Goal: Contribute content: Contribute content

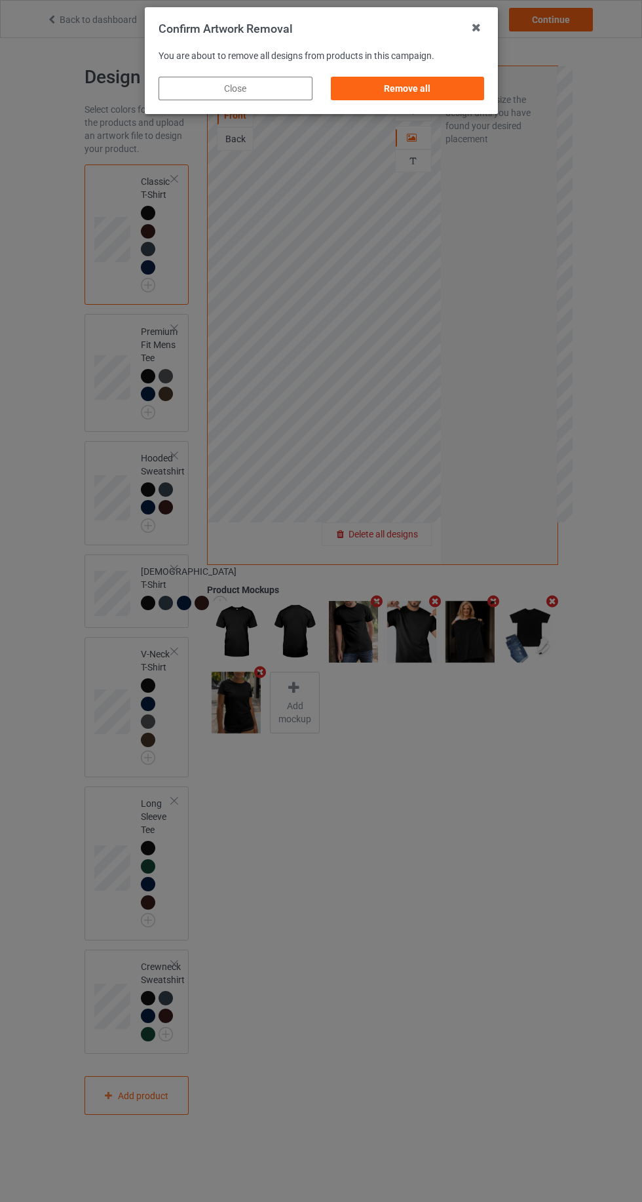
click at [454, 94] on div "Remove all" at bounding box center [407, 89] width 154 height 24
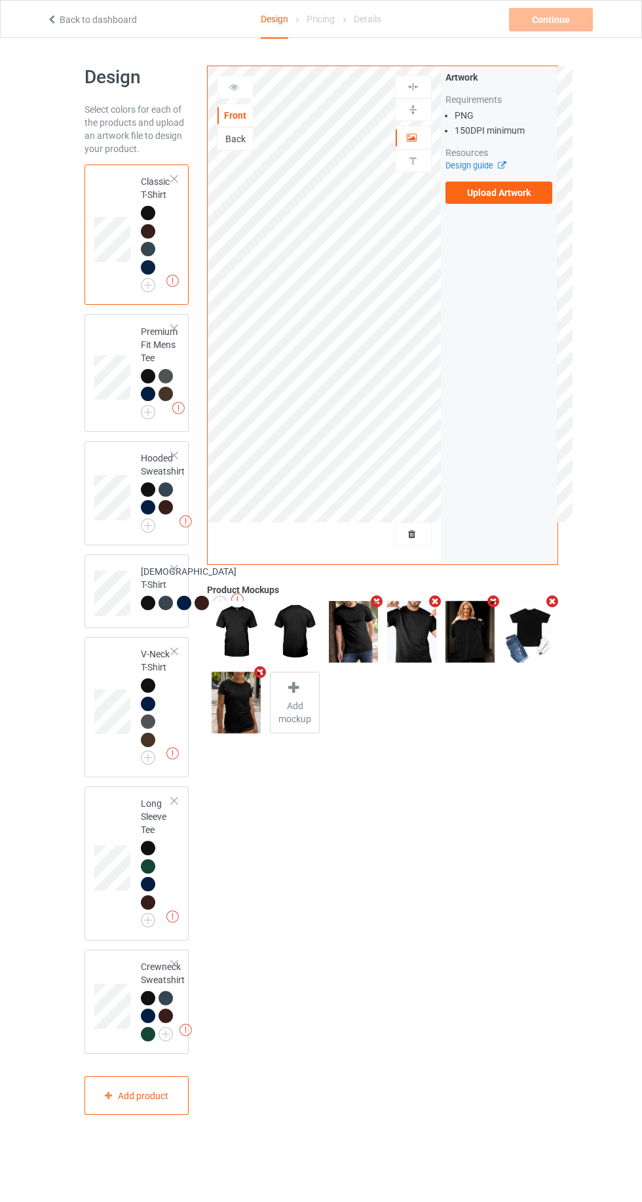
click at [527, 184] on label "Upload Artwork" at bounding box center [499, 192] width 107 height 22
click at [0, 0] on input "Upload Artwork" at bounding box center [0, 0] width 0 height 0
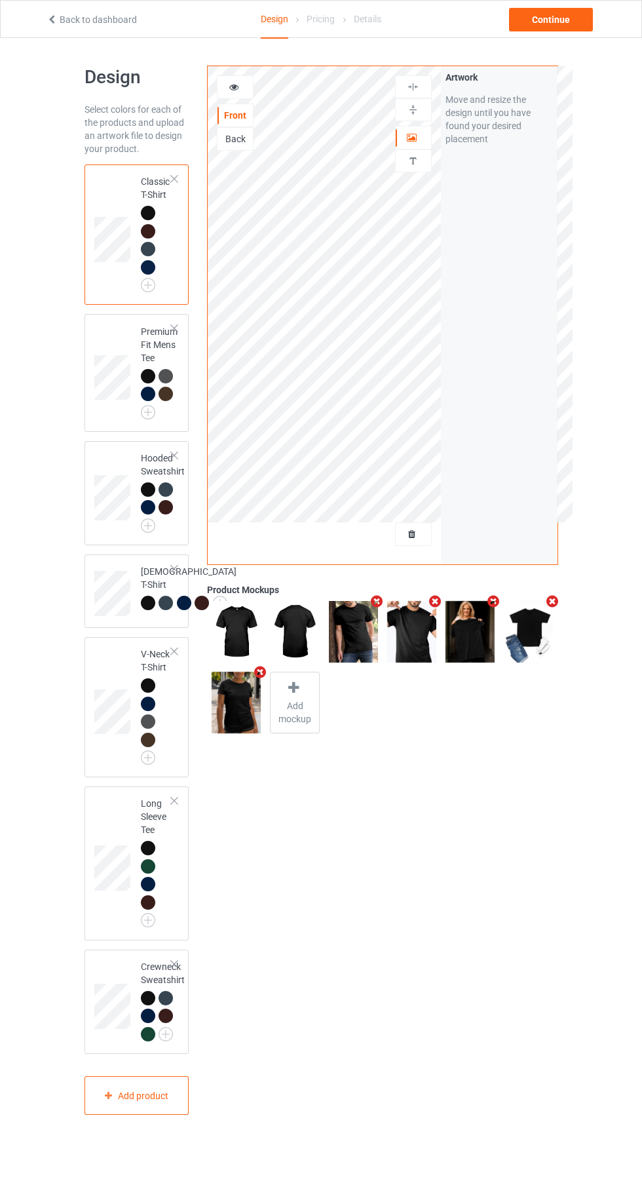
click at [420, 121] on div "Artwork Personalized text" at bounding box center [413, 126] width 37 height 102
click at [579, 10] on div "Continue" at bounding box center [551, 20] width 84 height 24
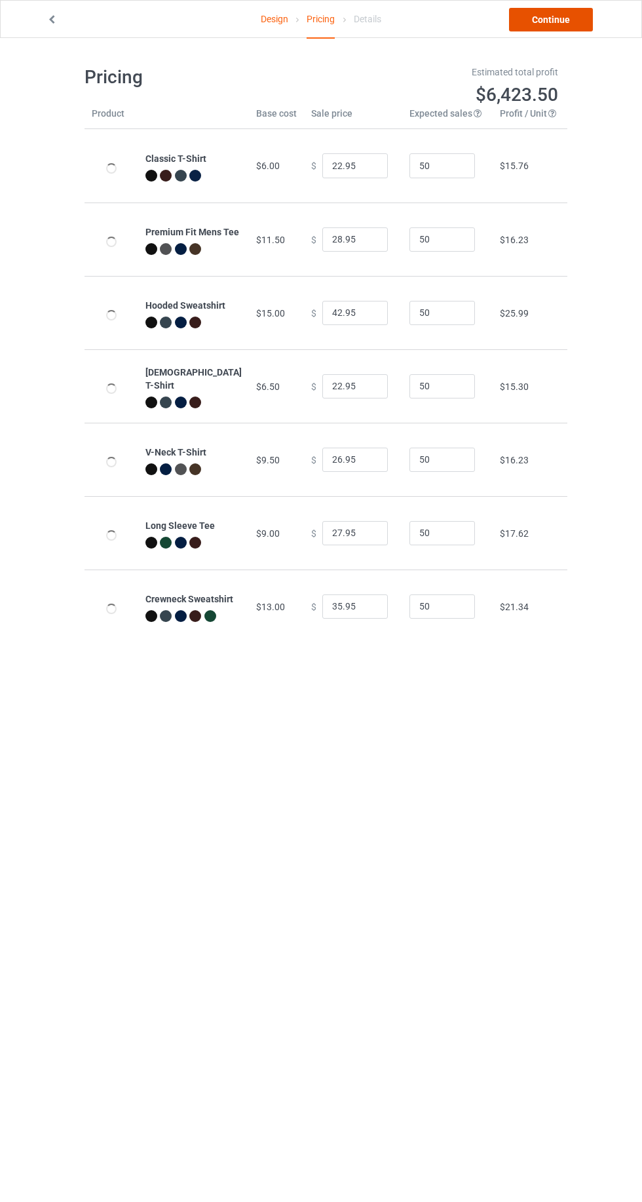
click at [574, 20] on link "Continue" at bounding box center [551, 20] width 84 height 24
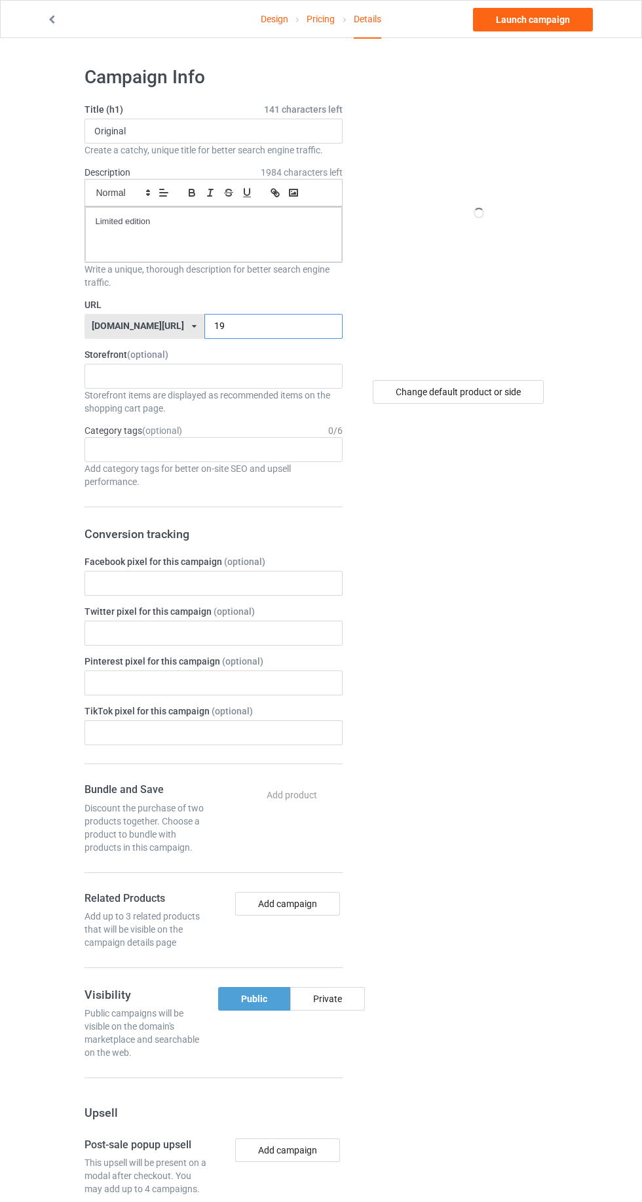
click at [284, 326] on input "19" at bounding box center [273, 326] width 138 height 25
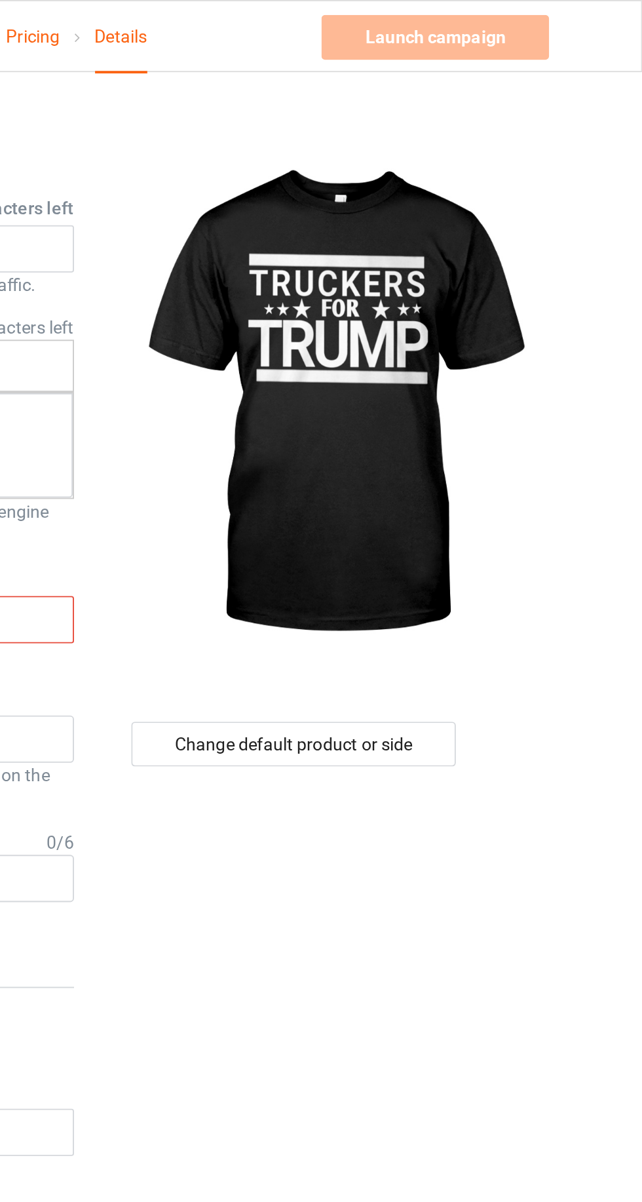
type input "100"
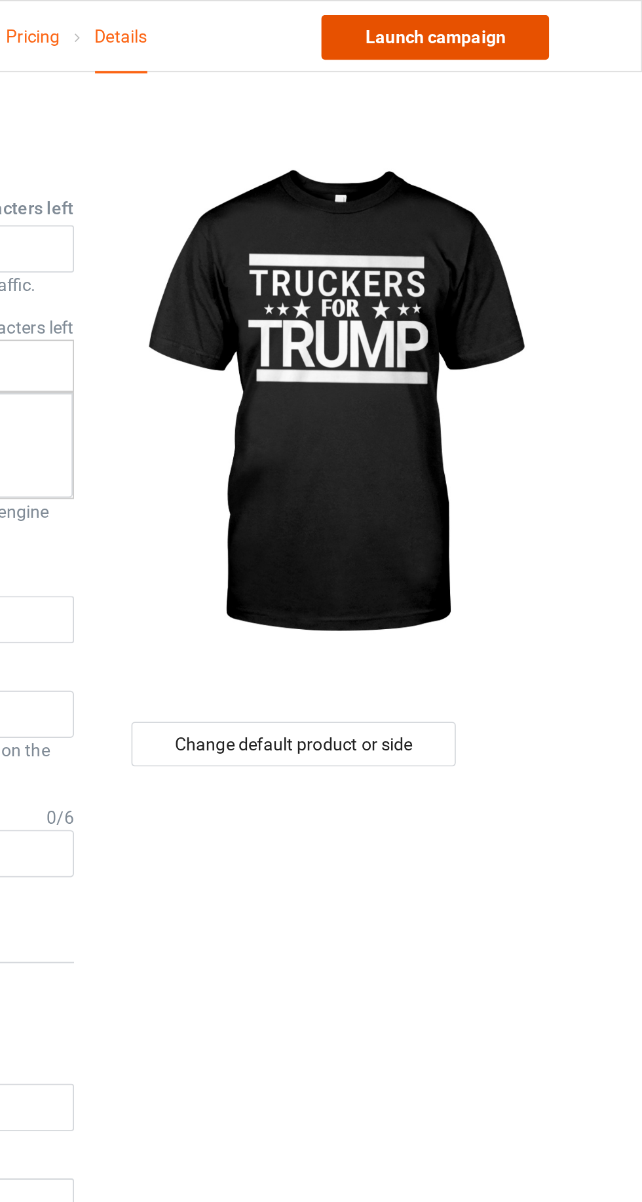
click at [554, 19] on link "Launch campaign" at bounding box center [533, 20] width 120 height 24
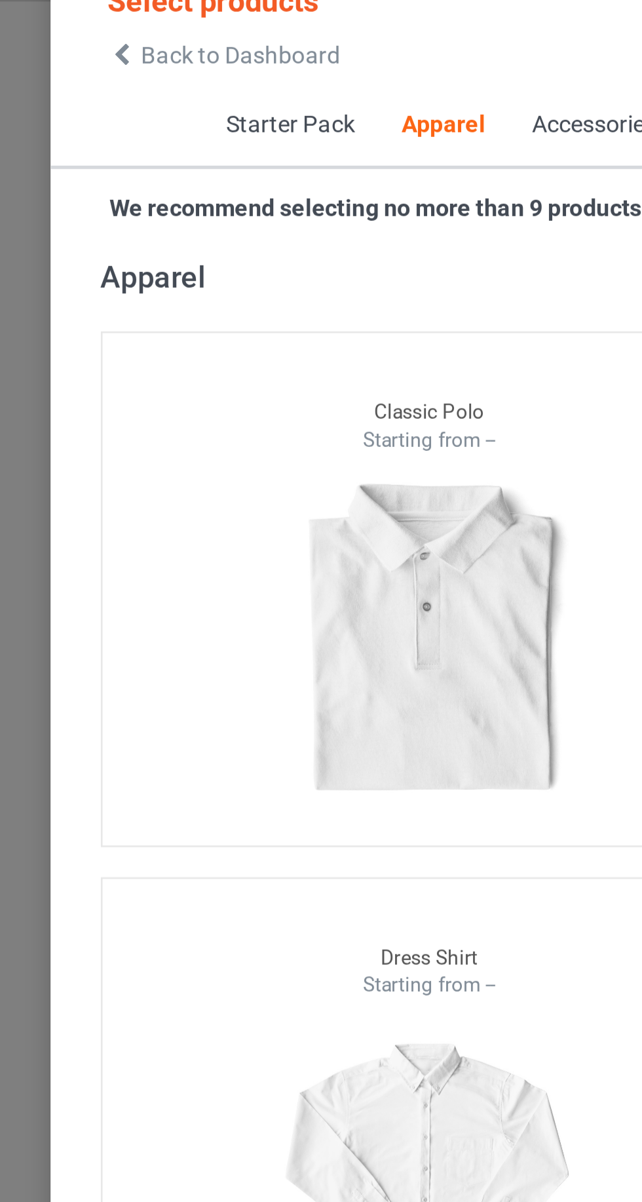
scroll to position [701, 0]
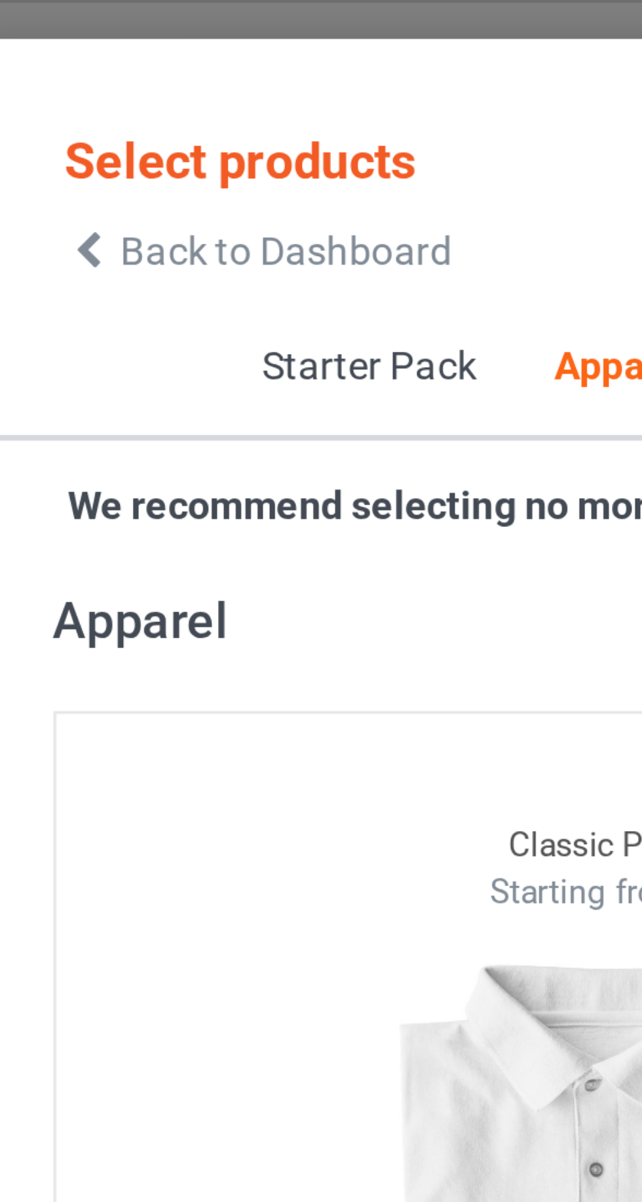
click at [69, 59] on icon at bounding box center [66, 58] width 11 height 9
